Goal: Information Seeking & Learning: Learn about a topic

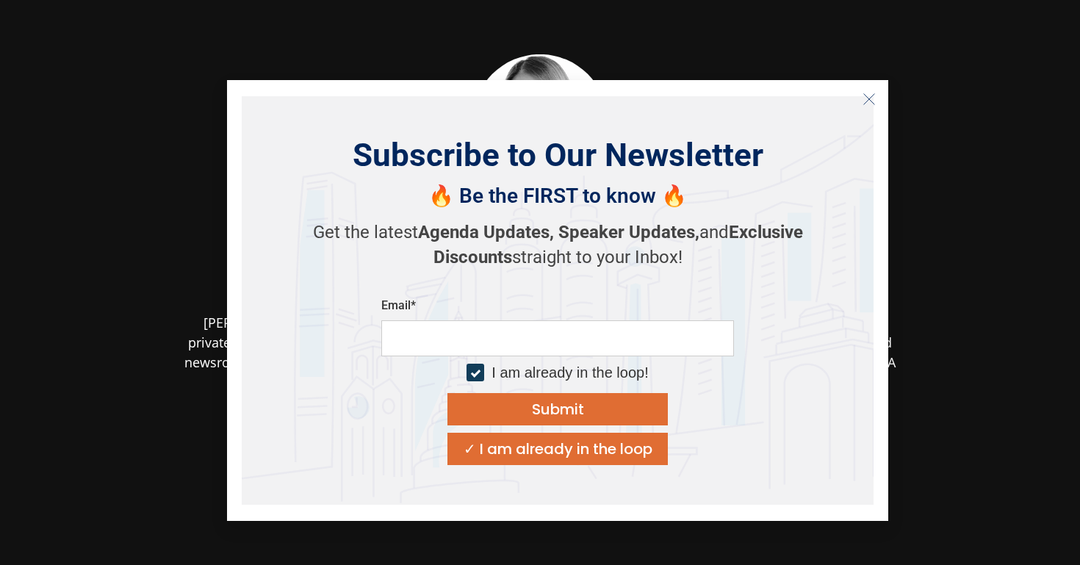
click at [873, 100] on icon "Close" at bounding box center [868, 99] width 13 height 13
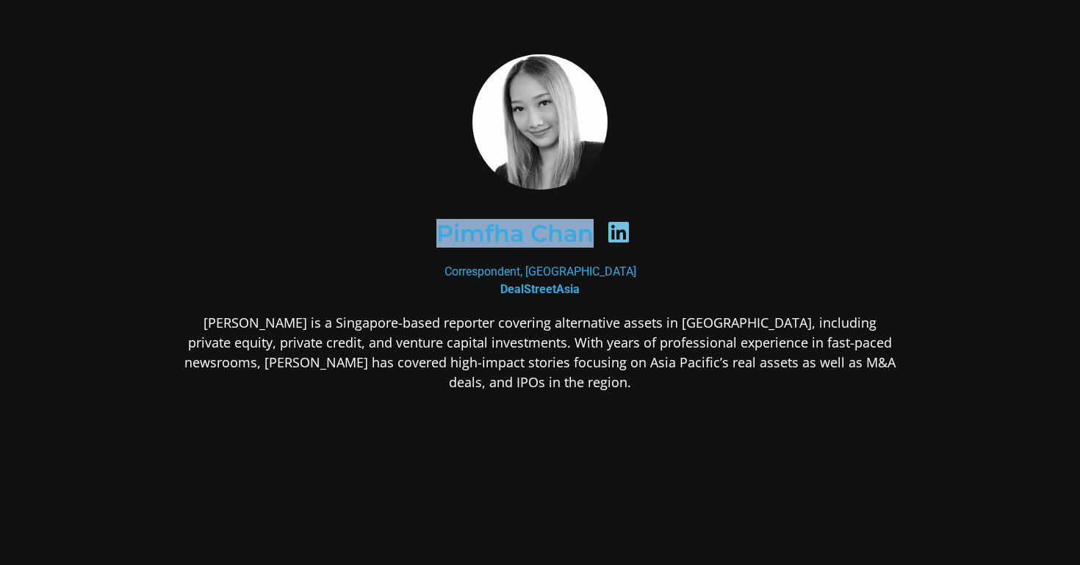
drag, startPoint x: 430, startPoint y: 238, endPoint x: 592, endPoint y: 238, distance: 161.6
click at [592, 238] on div "Pimfha Chan" at bounding box center [540, 233] width 643 height 76
copy h2 "Pimfha Chan"
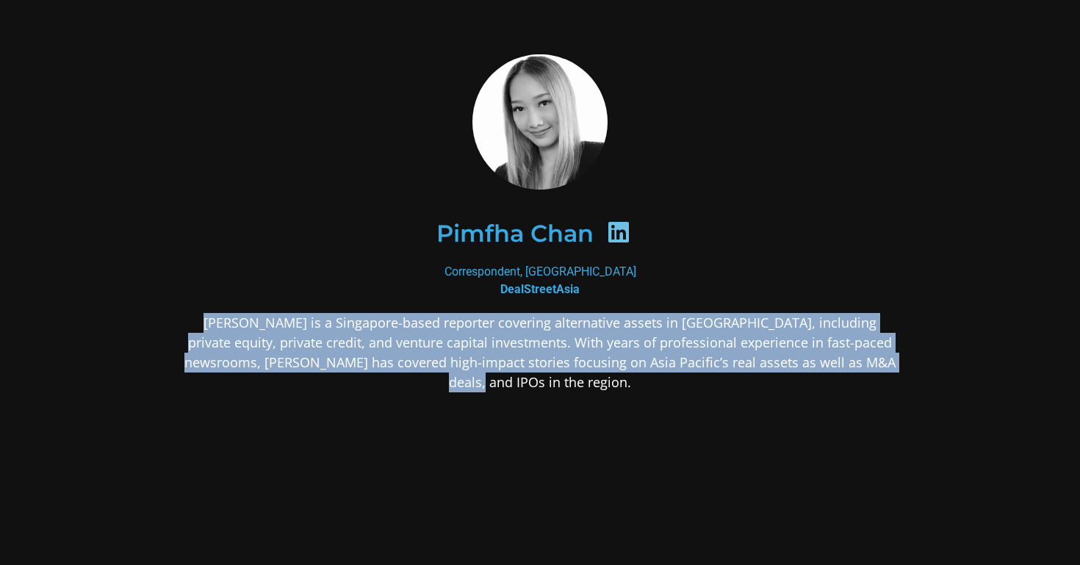
drag, startPoint x: 187, startPoint y: 329, endPoint x: 896, endPoint y: 372, distance: 710.0
click at [896, 372] on div "[PERSON_NAME] is a Singapore-based reporter covering alternative assets in [GEO…" at bounding box center [540, 468] width 714 height 311
copy p "[PERSON_NAME] is a Singapore-based reporter covering alternative assets in [GEO…"
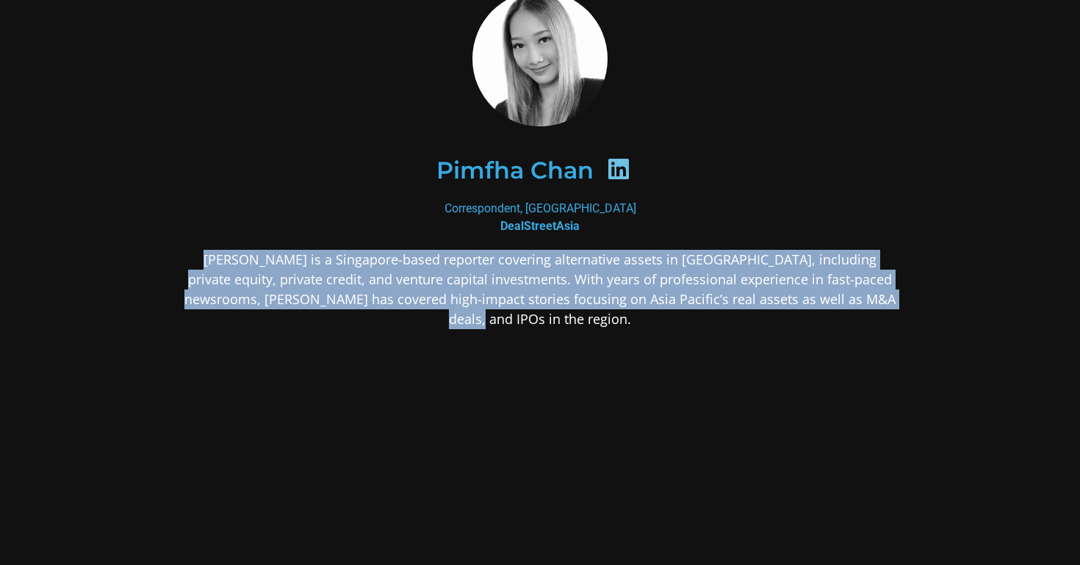
scroll to position [94, 0]
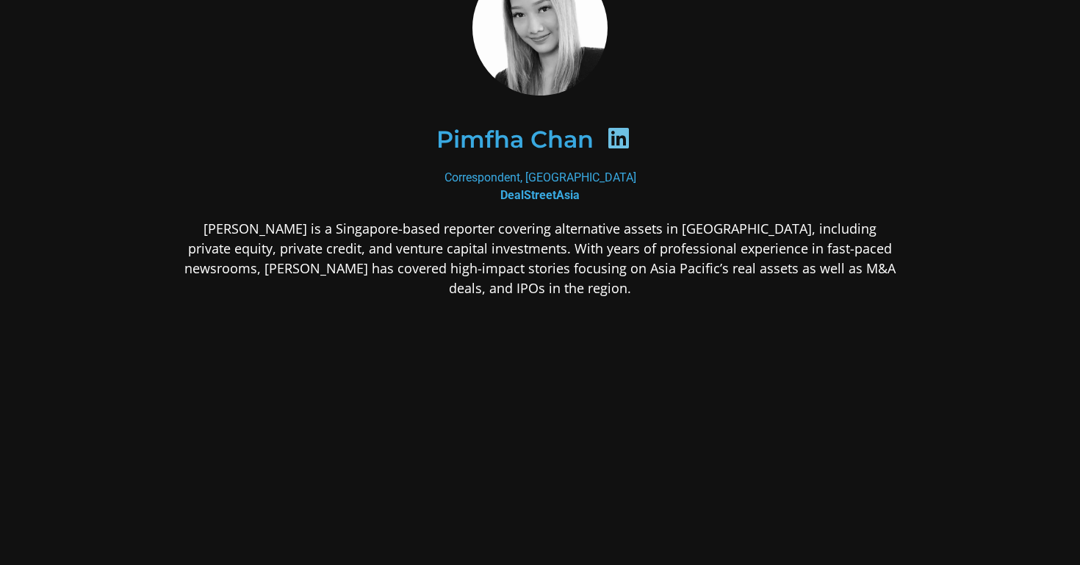
click at [610, 142] on icon at bounding box center [619, 138] width 24 height 24
click at [618, 140] on icon at bounding box center [619, 138] width 24 height 24
click at [543, 179] on div "Correspondent, [GEOGRAPHIC_DATA] DealStreetAsia" at bounding box center [540, 186] width 714 height 35
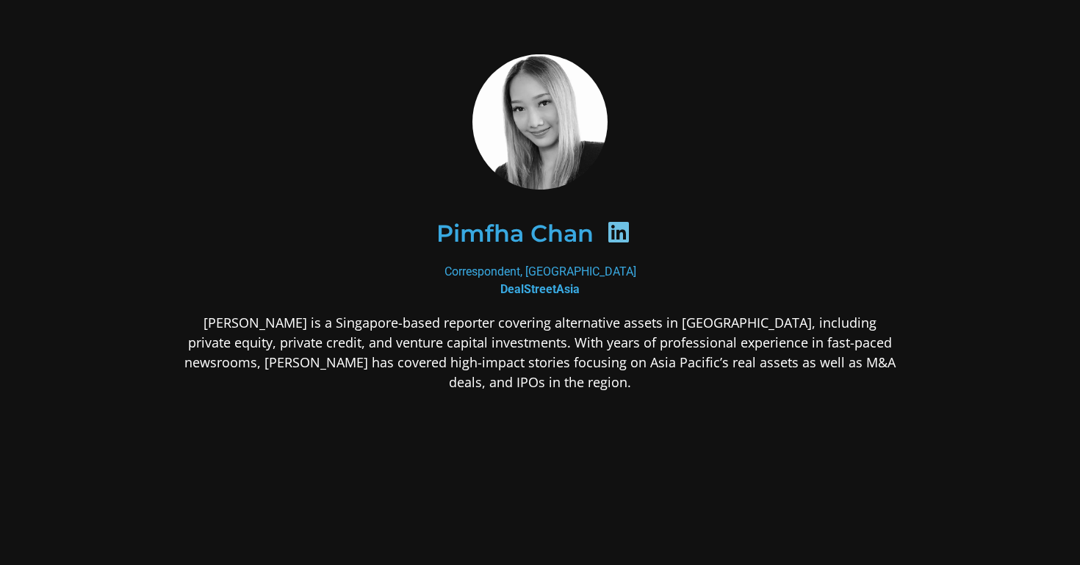
click at [496, 245] on h2 "Pimfha Chan" at bounding box center [514, 234] width 157 height 24
click at [615, 242] on icon at bounding box center [619, 232] width 24 height 24
